Goal: Information Seeking & Learning: Learn about a topic

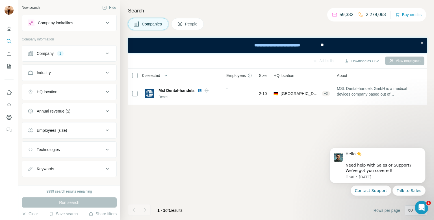
click at [59, 145] on button "Technologies" at bounding box center [69, 150] width 94 height 14
click at [59, 133] on button "Employees (size)" at bounding box center [69, 131] width 94 height 14
click at [58, 53] on div "1" at bounding box center [60, 53] width 7 height 5
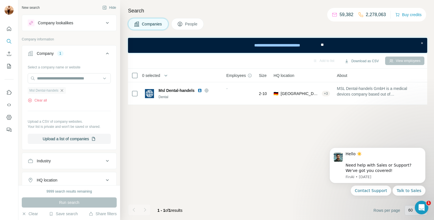
click at [62, 89] on icon "button" at bounding box center [62, 90] width 5 height 5
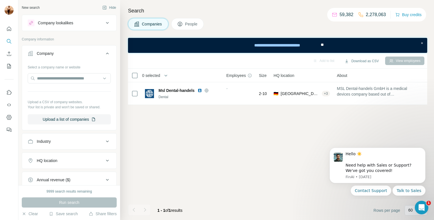
click at [58, 83] on div at bounding box center [69, 78] width 83 height 11
click at [57, 81] on input "text" at bounding box center [69, 78] width 83 height 10
paste input "**********"
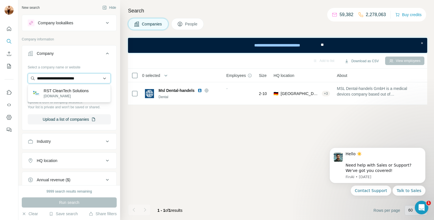
type input "**********"
click at [55, 96] on p "[DOMAIN_NAME]" at bounding box center [66, 96] width 45 height 5
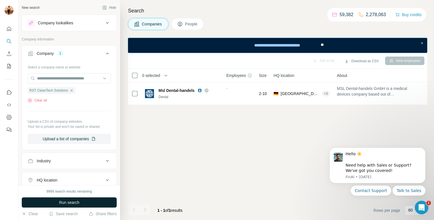
click at [58, 203] on button "Run search" at bounding box center [69, 202] width 95 height 10
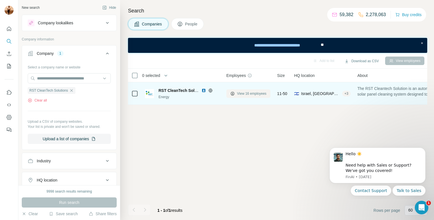
click at [249, 94] on span "View 16 employees" at bounding box center [251, 93] width 29 height 5
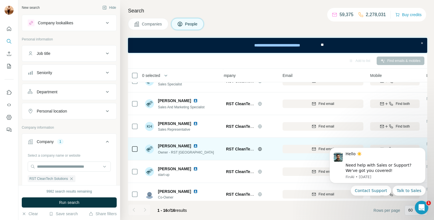
scroll to position [243, 7]
